Goal: Find specific page/section

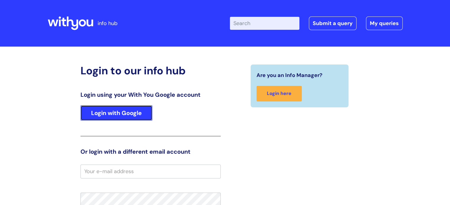
click at [137, 111] on link "Login with Google" at bounding box center [116, 113] width 72 height 15
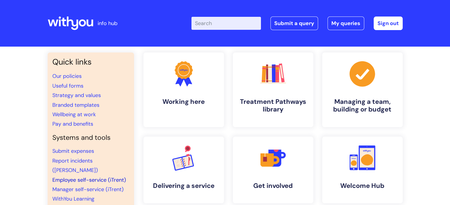
click at [78, 177] on link "Employee self-service (iTrent)" at bounding box center [89, 180] width 74 height 7
